Goal: Transaction & Acquisition: Download file/media

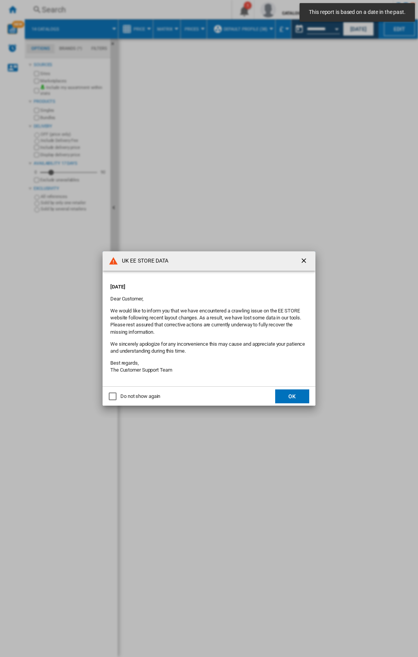
click at [145, 396] on div "Do not show again" at bounding box center [140, 396] width 40 height 7
click at [303, 395] on button "OK" at bounding box center [292, 396] width 34 height 14
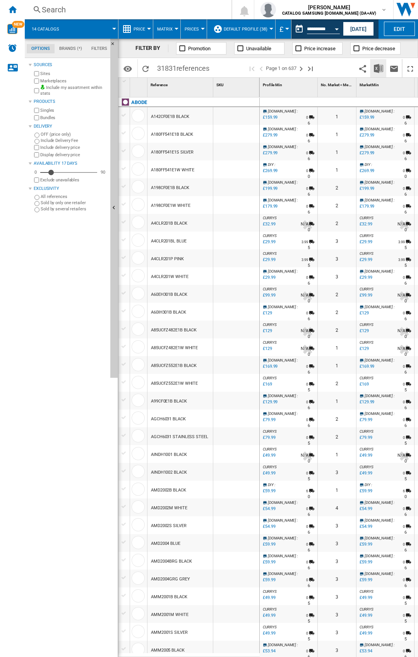
click at [375, 69] on img "Download in Excel" at bounding box center [378, 68] width 9 height 9
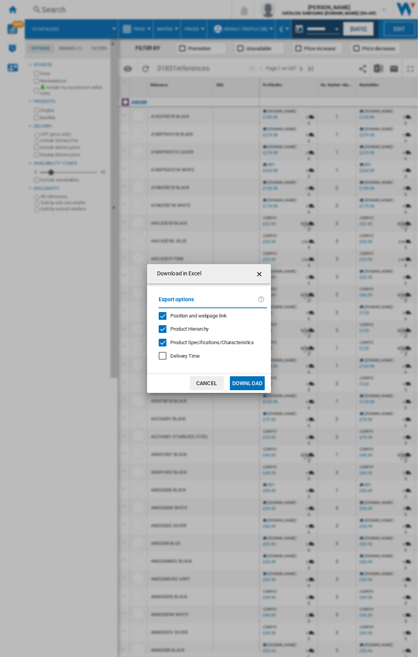
click at [213, 317] on span "Position and webpage link" at bounding box center [198, 316] width 56 height 6
click at [248, 383] on button "Download" at bounding box center [247, 383] width 35 height 14
